Goal: Book appointment/travel/reservation

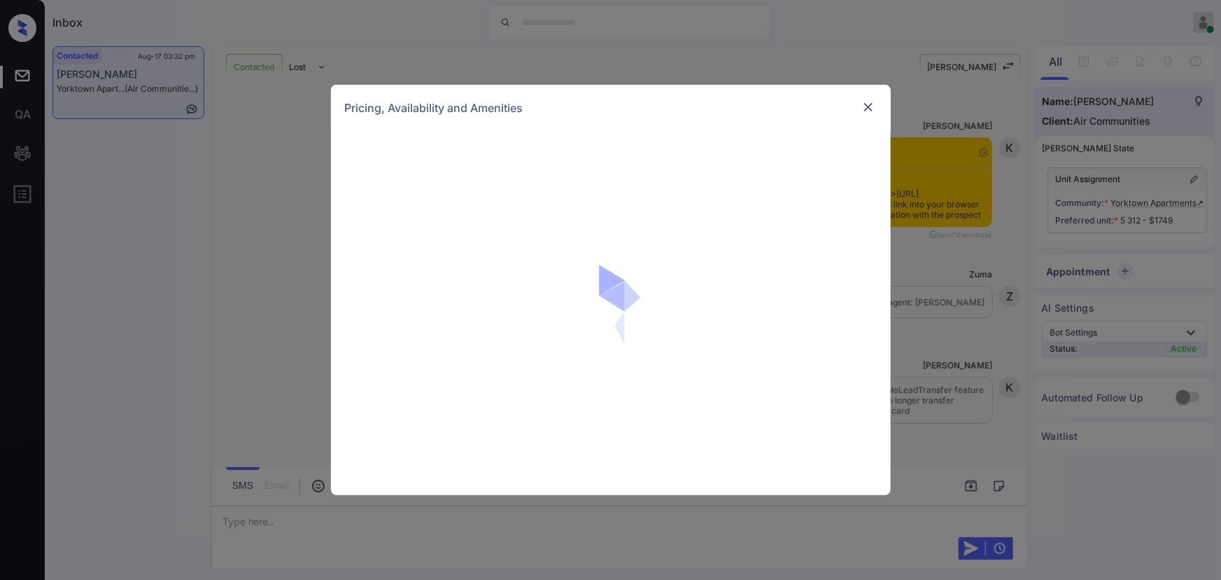
scroll to position [1659, 0]
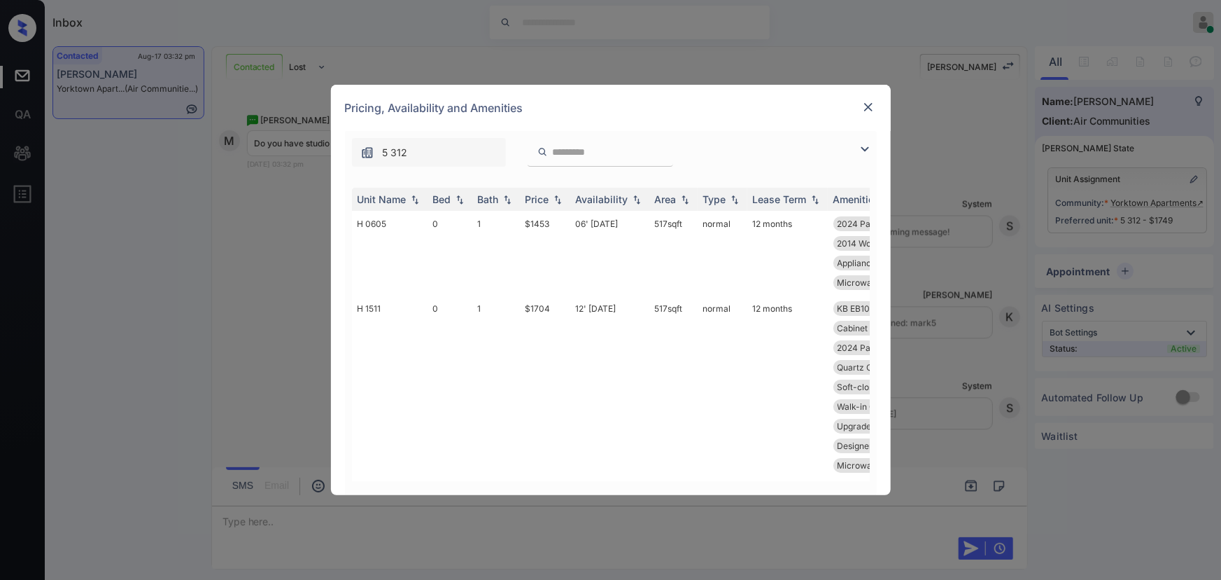
click at [862, 150] on img at bounding box center [865, 149] width 17 height 17
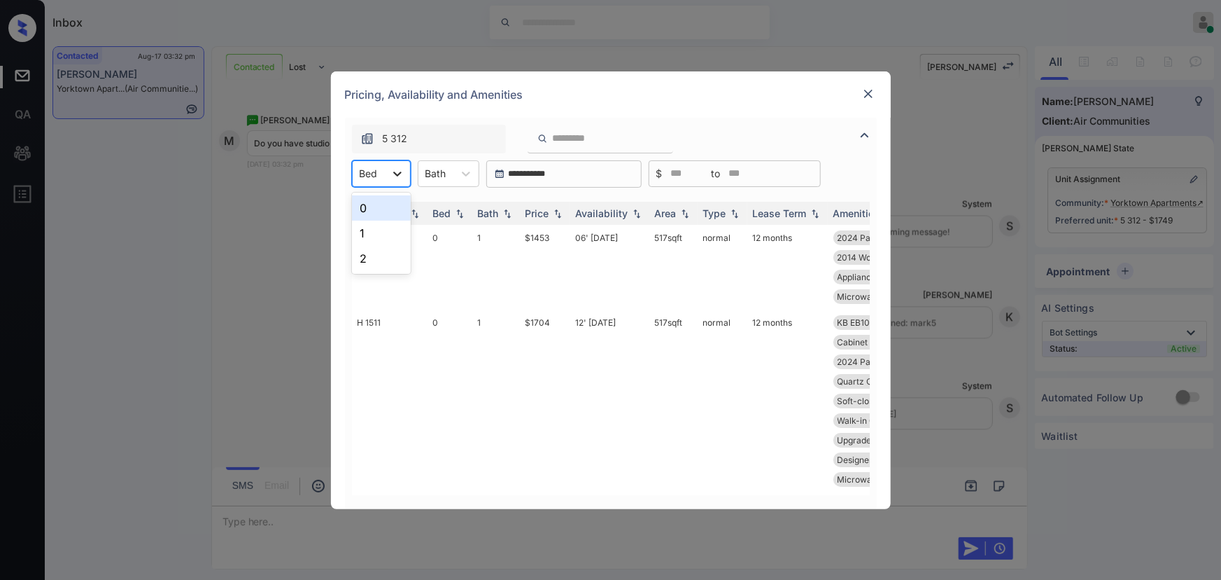
click at [388, 176] on div at bounding box center [397, 173] width 25 height 25
click at [367, 204] on div "0" at bounding box center [381, 207] width 59 height 25
click at [455, 167] on div "Bath" at bounding box center [445, 173] width 35 height 20
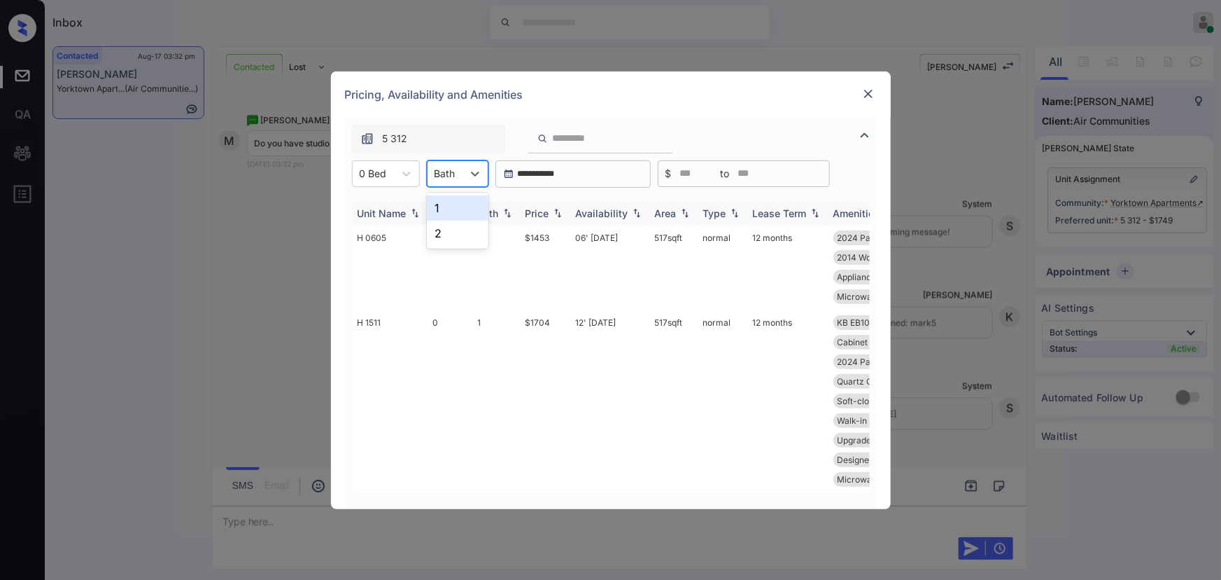
click at [449, 203] on div "1" at bounding box center [458, 207] width 62 height 25
drag, startPoint x: 682, startPoint y: 231, endPoint x: 655, endPoint y: 239, distance: 27.9
click at [650, 239] on td "517 sqft" at bounding box center [674, 267] width 48 height 85
drag, startPoint x: 689, startPoint y: 237, endPoint x: 651, endPoint y: 238, distance: 37.8
click at [652, 239] on td "517 sqft" at bounding box center [674, 267] width 48 height 85
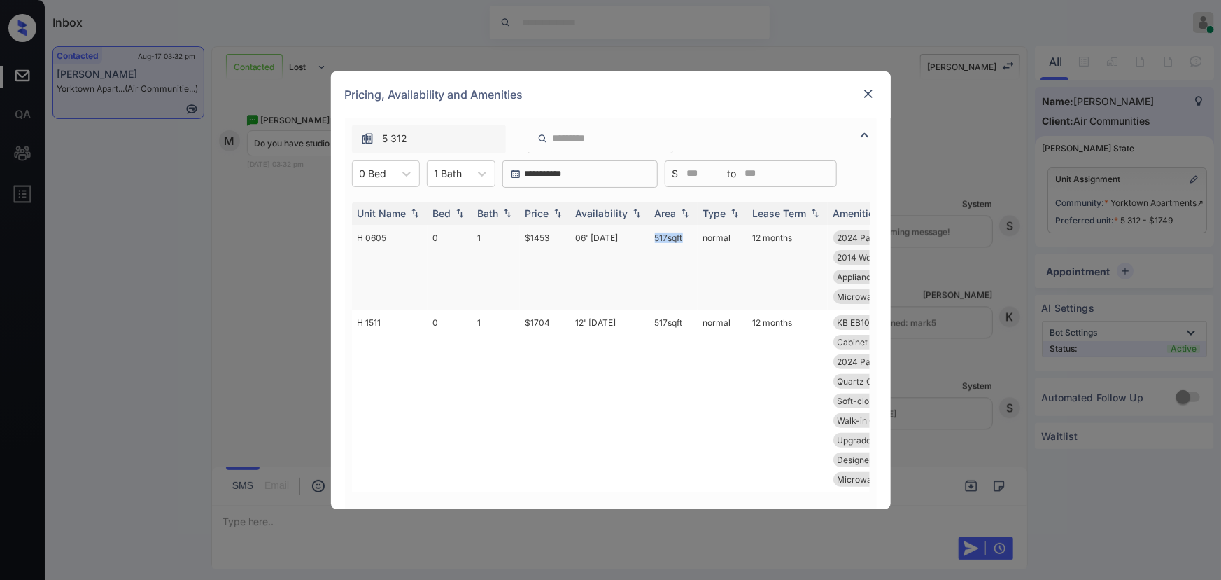
copy td "517 sqft"
click at [529, 231] on td "$1453" at bounding box center [545, 267] width 50 height 85
click at [530, 231] on td "$1453" at bounding box center [545, 267] width 50 height 85
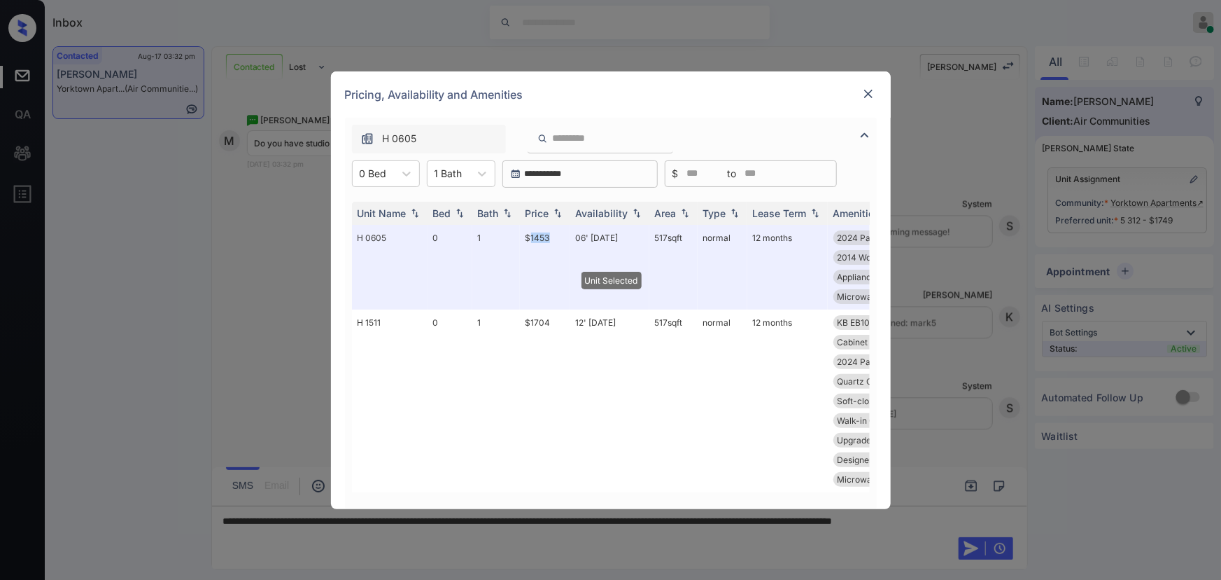
click at [862, 96] on img at bounding box center [869, 94] width 14 height 14
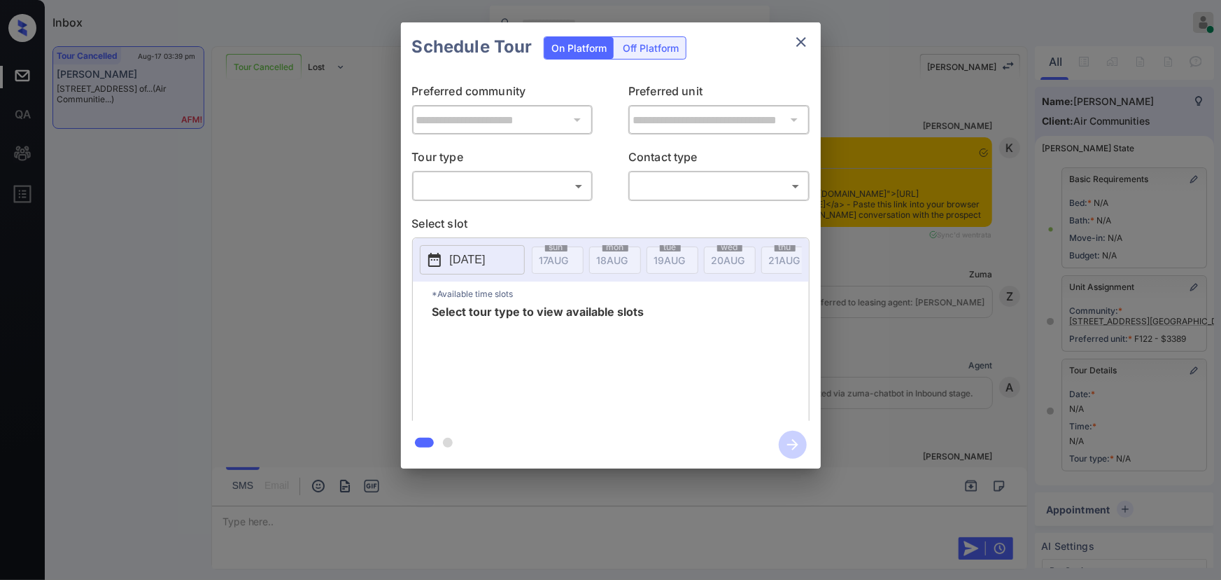
scroll to position [8901, 0]
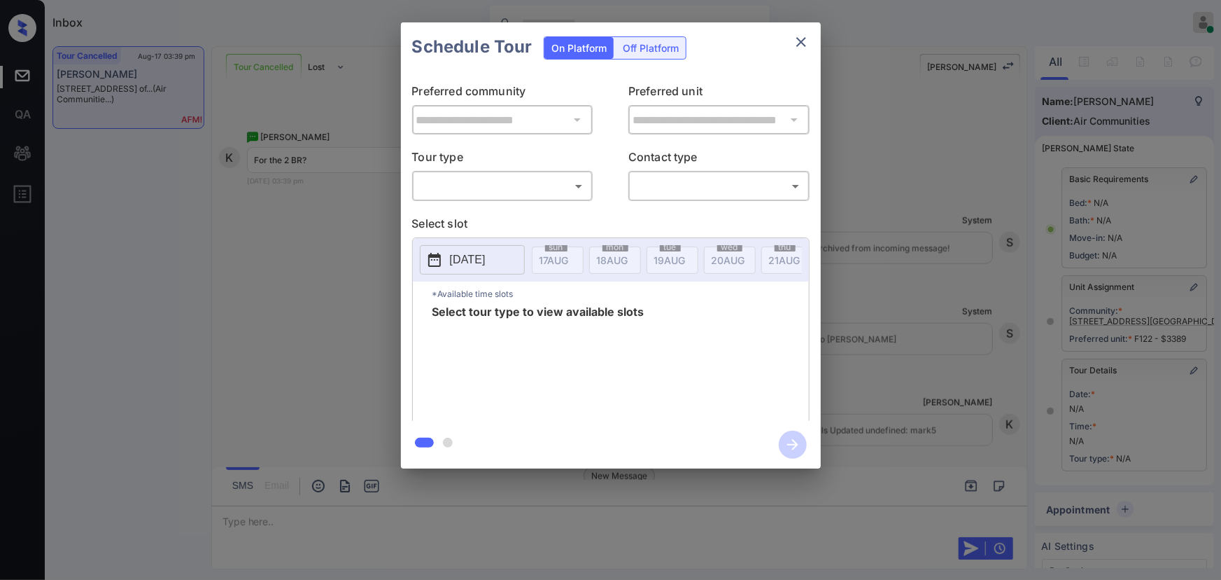
click at [518, 189] on body "Inbox [PERSON_NAME] Online Set yourself offline Set yourself on break Profile S…" at bounding box center [610, 290] width 1221 height 580
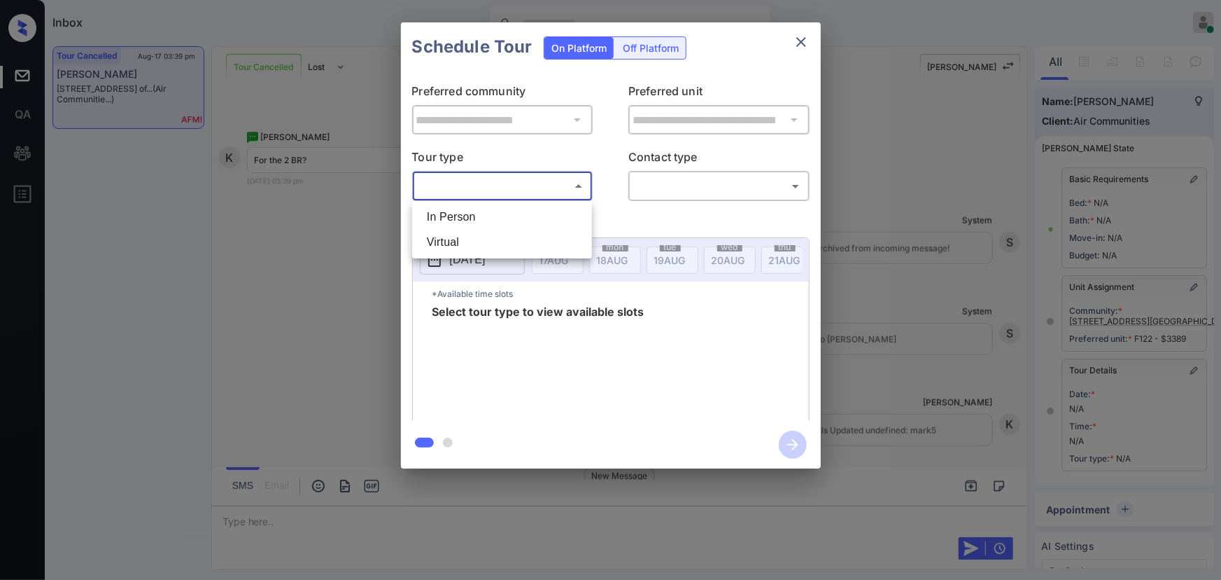
click at [484, 220] on li "In Person" at bounding box center [502, 216] width 173 height 25
type input "********"
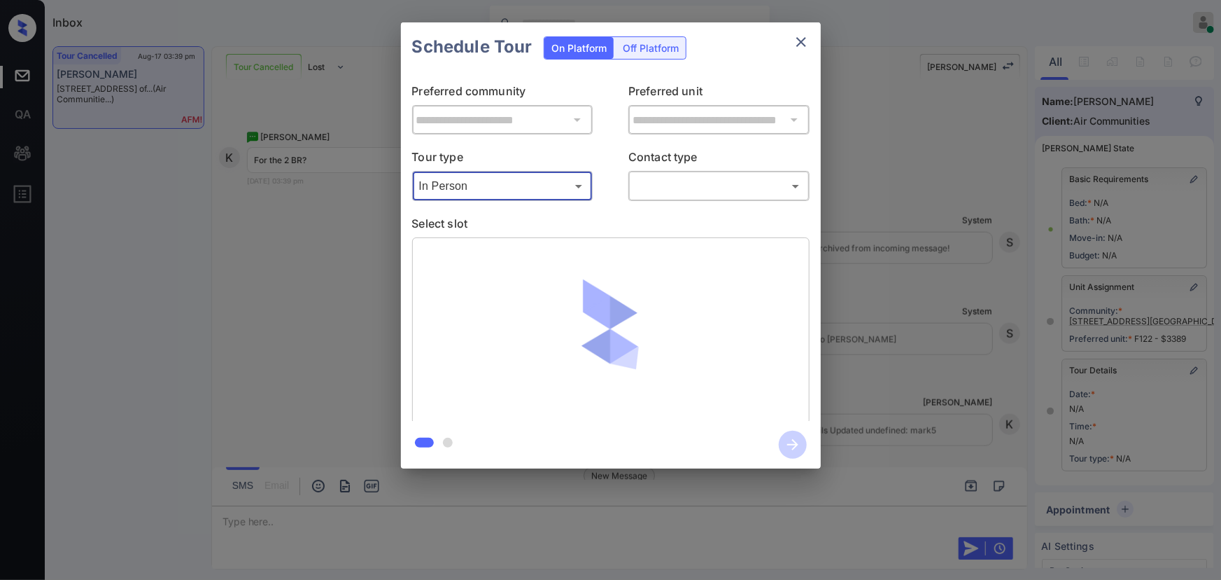
click at [676, 199] on div "​ ​" at bounding box center [719, 186] width 181 height 30
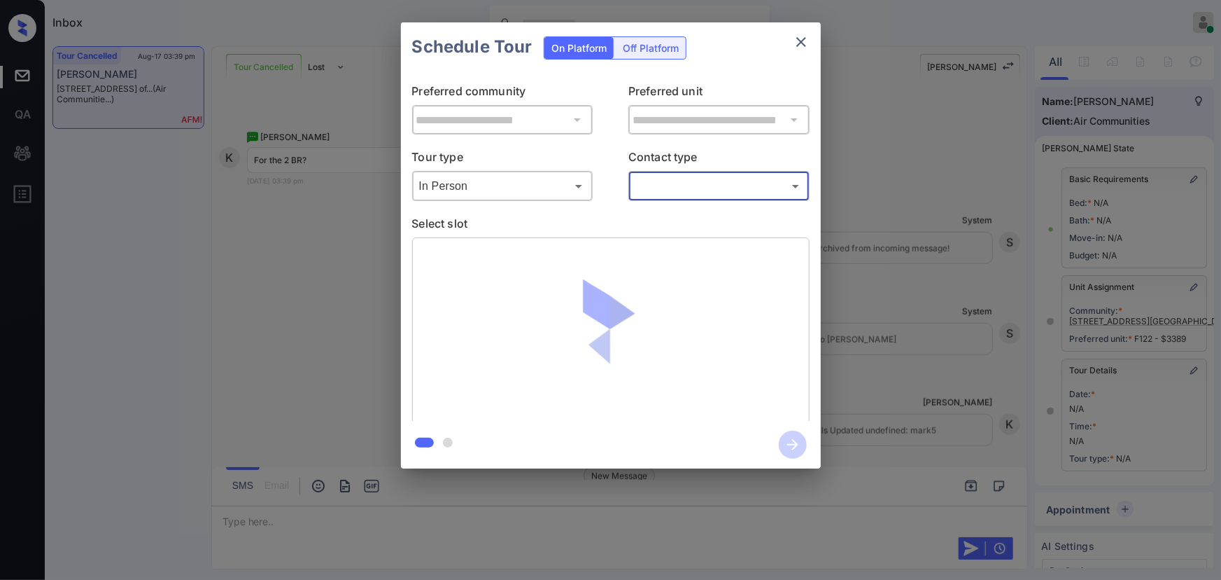
click at [660, 185] on body "Inbox Kenneth Umali Online Set yourself offline Set yourself on break Profile S…" at bounding box center [610, 290] width 1221 height 580
click at [657, 251] on li "Text" at bounding box center [719, 242] width 173 height 25
type input "****"
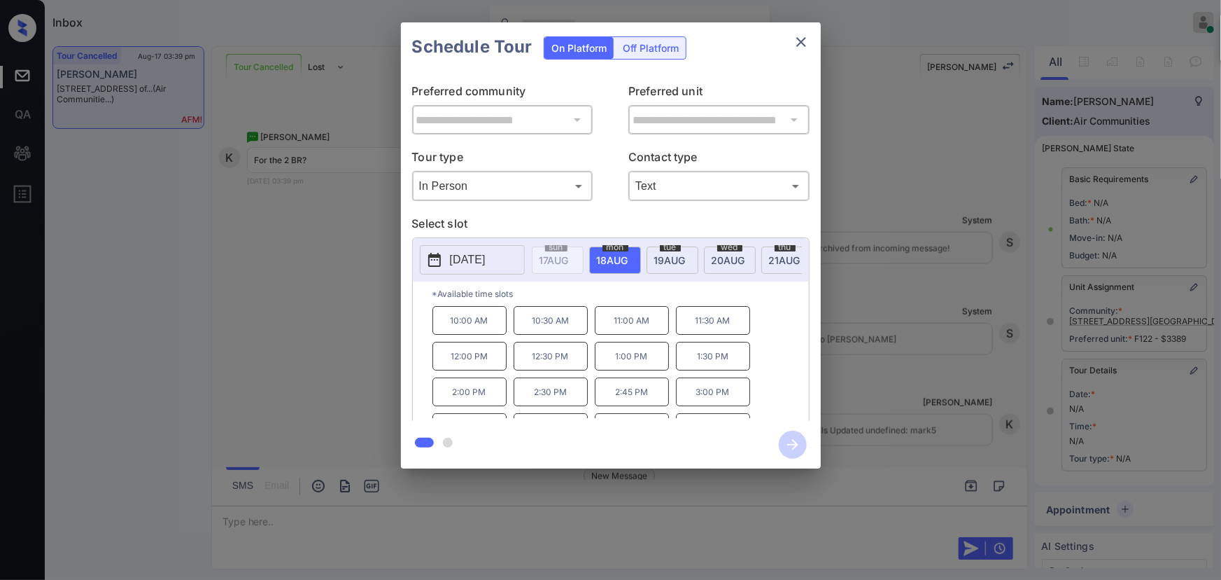
click at [569, 254] on span "21 AUG" at bounding box center [554, 260] width 29 height 12
click at [557, 398] on p "2:30 PM" at bounding box center [551, 391] width 74 height 29
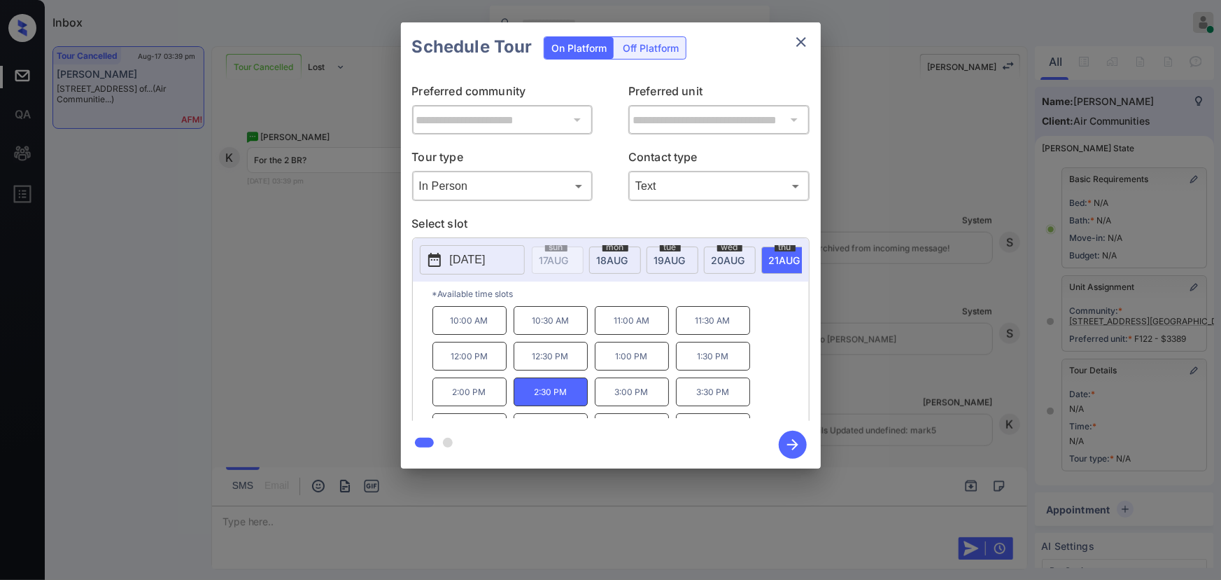
click at [888, 400] on div "**********" at bounding box center [610, 245] width 1221 height 491
